Goal: Check status: Check status

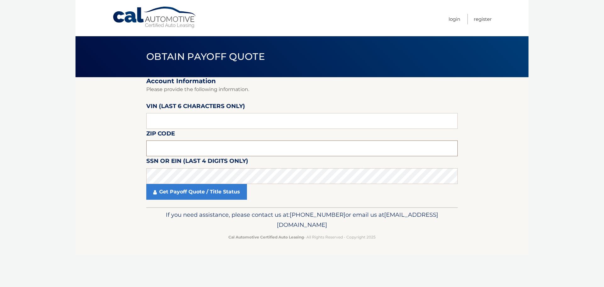
click at [189, 148] on input "text" at bounding box center [301, 148] width 311 height 16
type input "19063"
click at [99, 154] on section "Account Information Please provide the following information. VIN (last 6 chara…" at bounding box center [302, 142] width 453 height 130
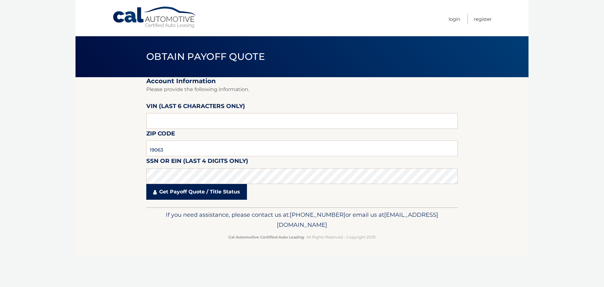
click at [206, 190] on link "Get Payoff Quote / Title Status" at bounding box center [196, 192] width 101 height 16
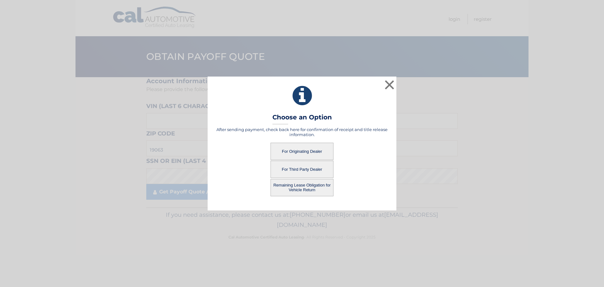
click at [301, 151] on button "For Originating Dealer" at bounding box center [302, 151] width 63 height 17
click at [300, 149] on button "For Originating Dealer" at bounding box center [302, 151] width 63 height 17
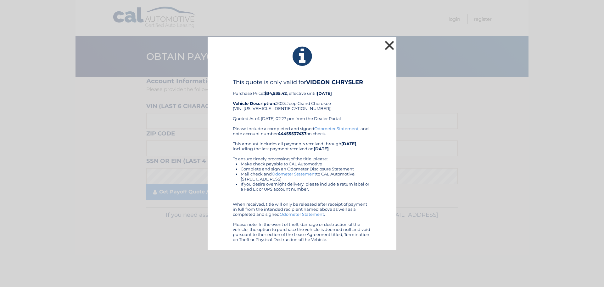
click at [391, 45] on button "×" at bounding box center [389, 45] width 13 height 13
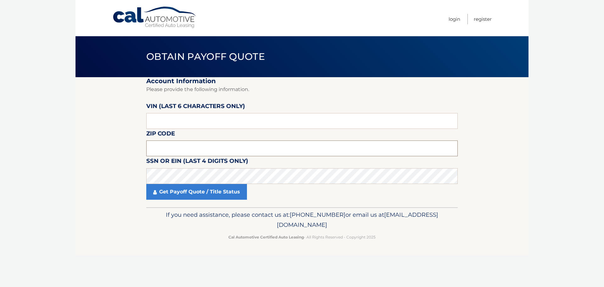
click at [184, 148] on input "text" at bounding box center [301, 148] width 311 height 16
type input "19063"
click at [219, 115] on input "text" at bounding box center [301, 121] width 311 height 16
type input "516996"
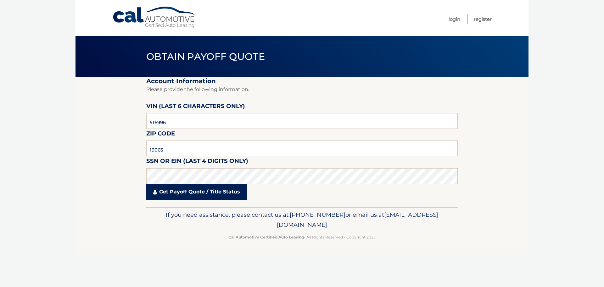
click at [197, 196] on link "Get Payoff Quote / Title Status" at bounding box center [196, 192] width 101 height 16
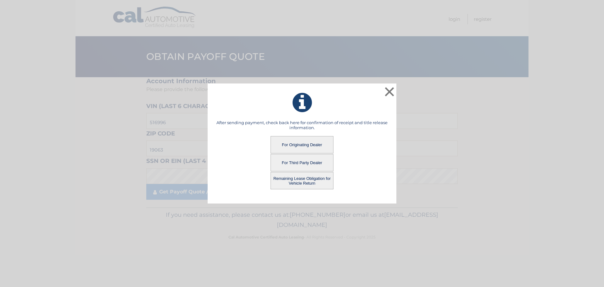
click at [291, 183] on button "Remaining Lease Obligation for Vehicle Return" at bounding box center [302, 180] width 63 height 17
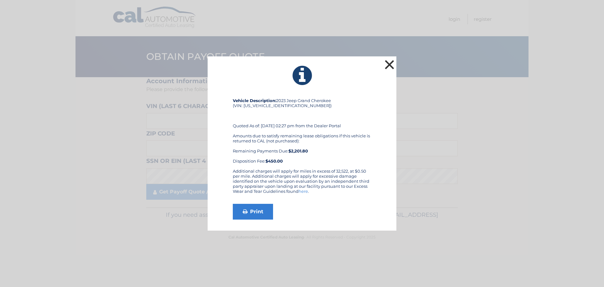
click at [389, 61] on button "×" at bounding box center [389, 64] width 13 height 13
